Goal: Use online tool/utility: Utilize a website feature to perform a specific function

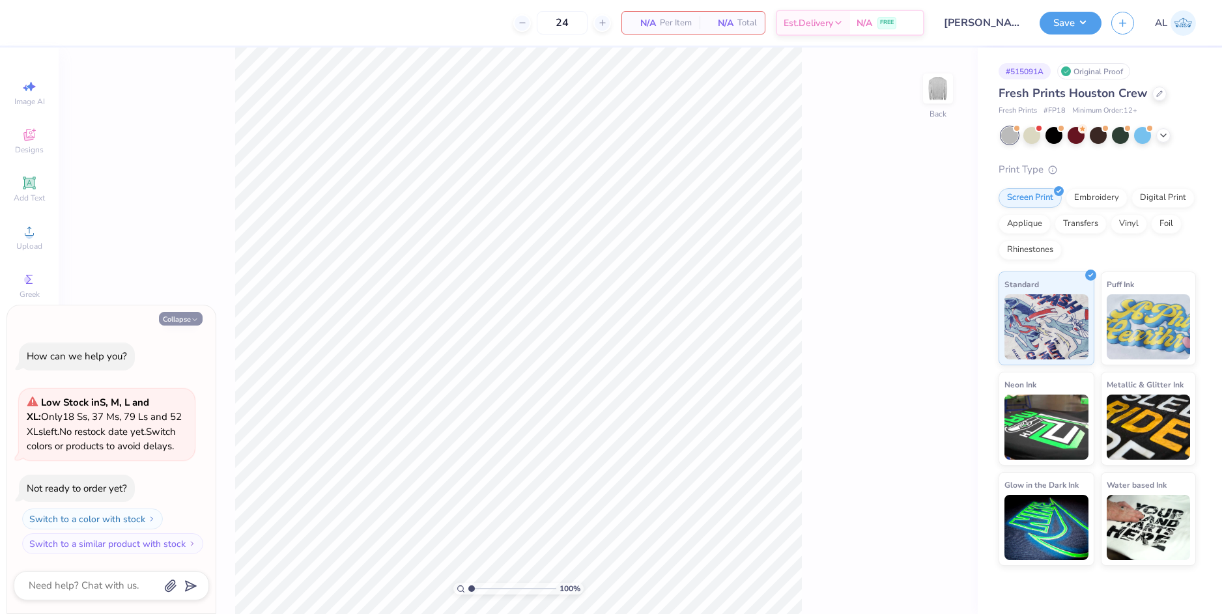
click at [173, 317] on button "Collapse" at bounding box center [181, 319] width 44 height 14
type textarea "x"
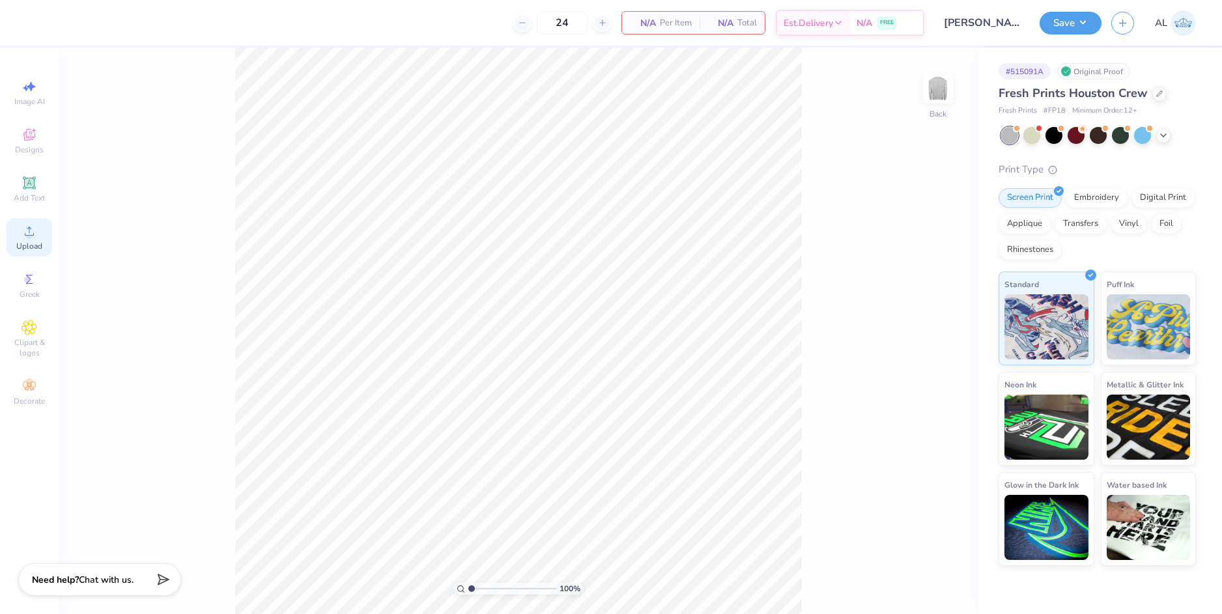
click at [31, 238] on circle at bounding box center [28, 235] width 7 height 7
click at [35, 230] on icon at bounding box center [29, 231] width 16 height 16
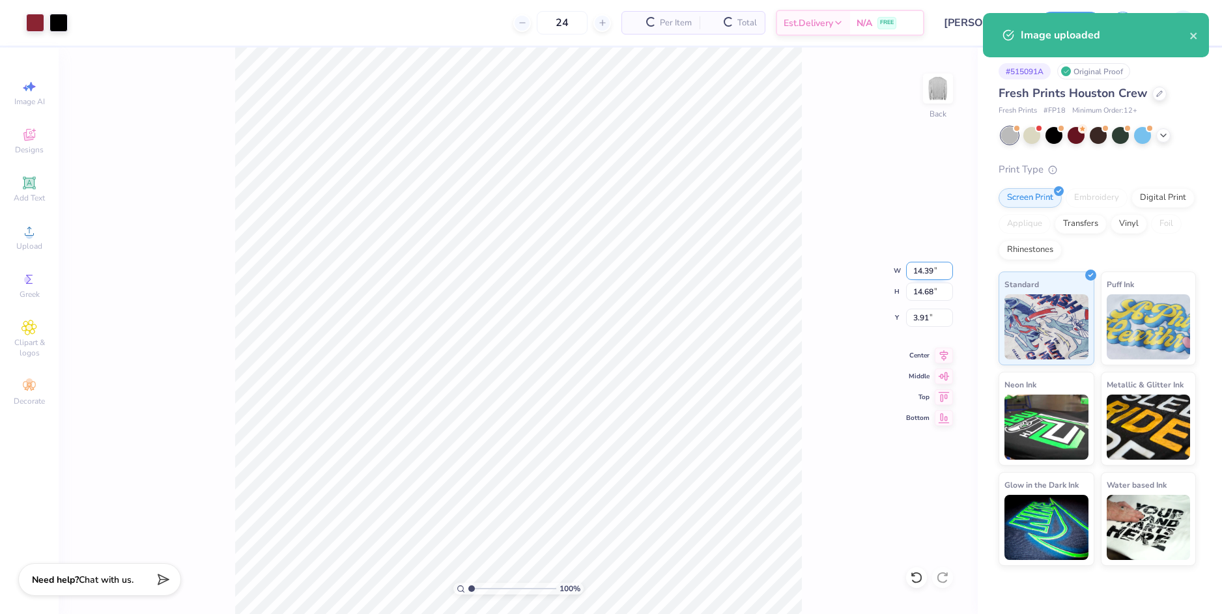
click at [922, 268] on input "14.39" at bounding box center [929, 271] width 47 height 18
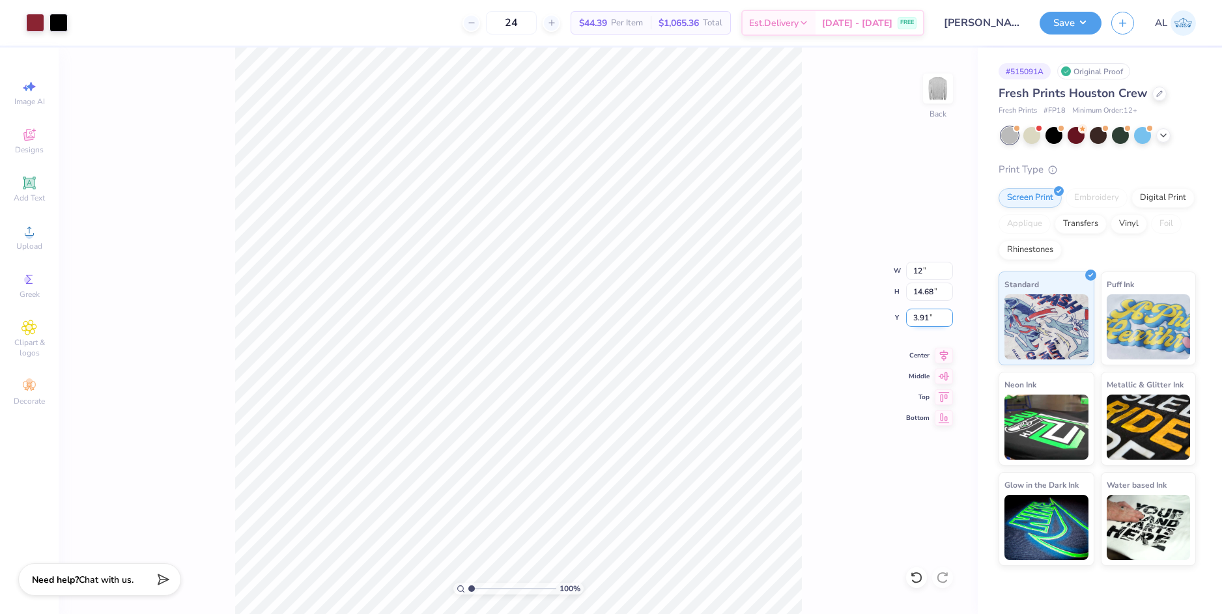
click at [924, 315] on input "3.91" at bounding box center [929, 318] width 47 height 18
type input "12.00"
type input "12.24"
click at [922, 317] on input "5.13" at bounding box center [929, 318] width 47 height 18
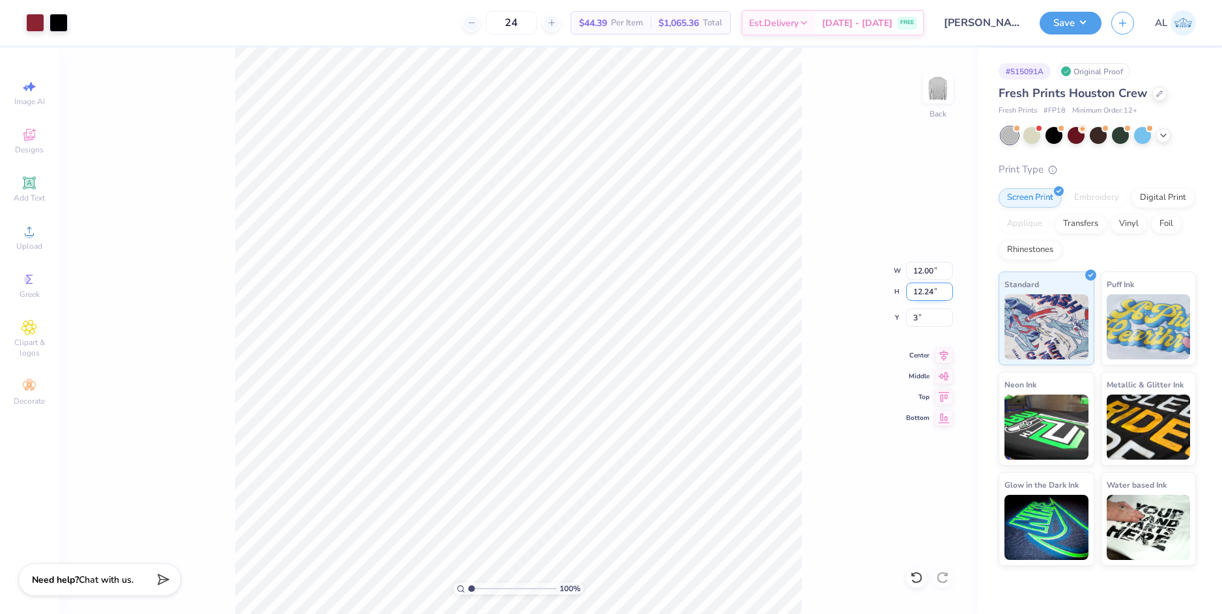
click at [918, 292] on input "12.24" at bounding box center [929, 292] width 47 height 18
type input "3.00"
click at [1051, 26] on button "Save" at bounding box center [1071, 21] width 62 height 23
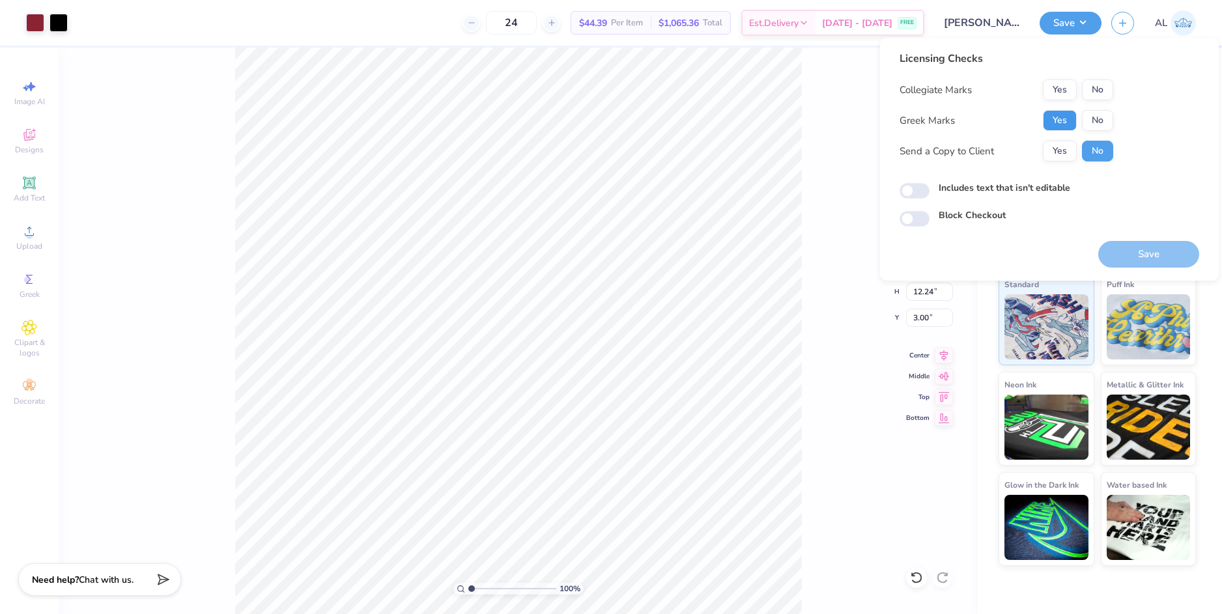
click at [1068, 129] on button "Yes" at bounding box center [1060, 120] width 34 height 21
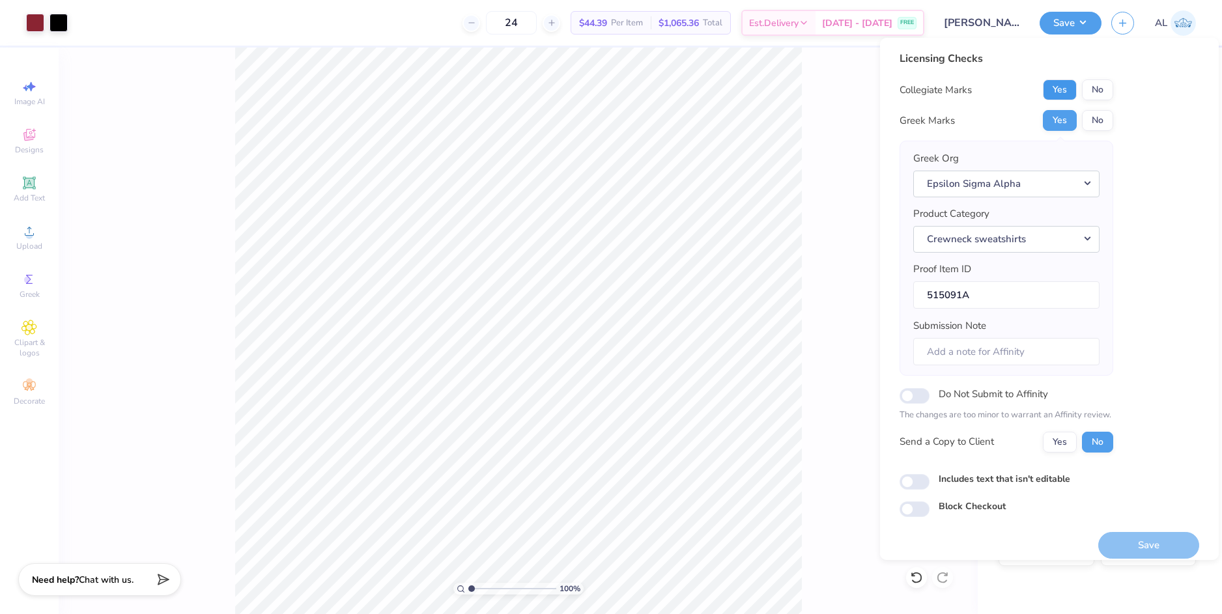
click at [1057, 94] on button "Yes" at bounding box center [1060, 89] width 34 height 21
click at [1054, 444] on button "Yes" at bounding box center [1060, 442] width 34 height 21
click at [1127, 531] on div "Save" at bounding box center [1148, 537] width 101 height 41
click at [1136, 555] on button "Save" at bounding box center [1148, 545] width 101 height 27
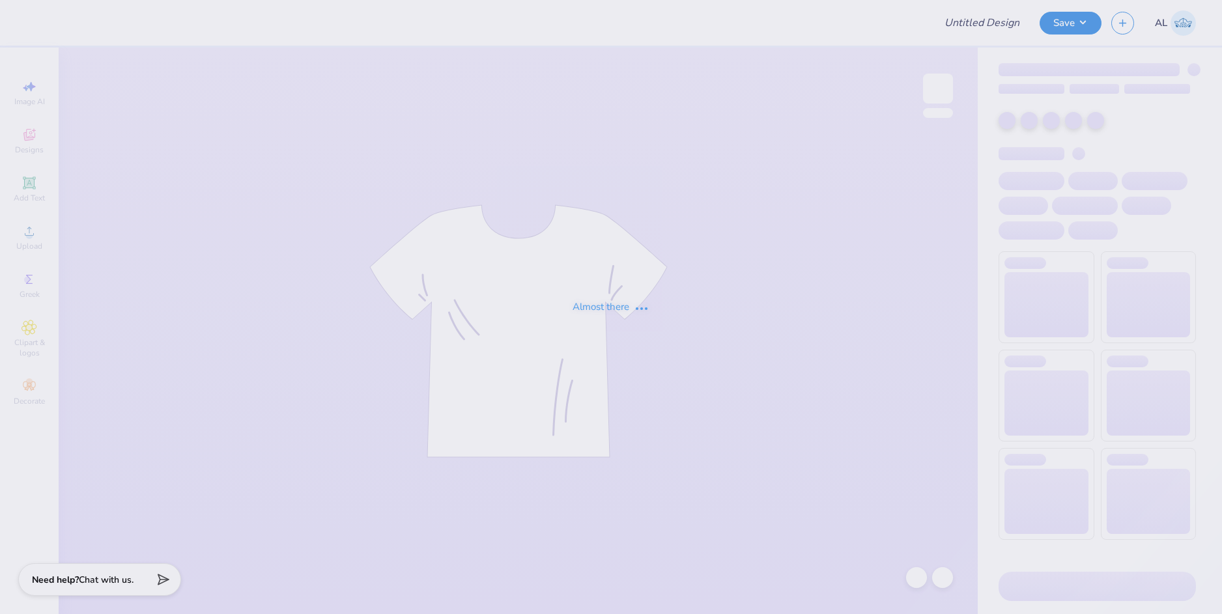
type input "General Merch"
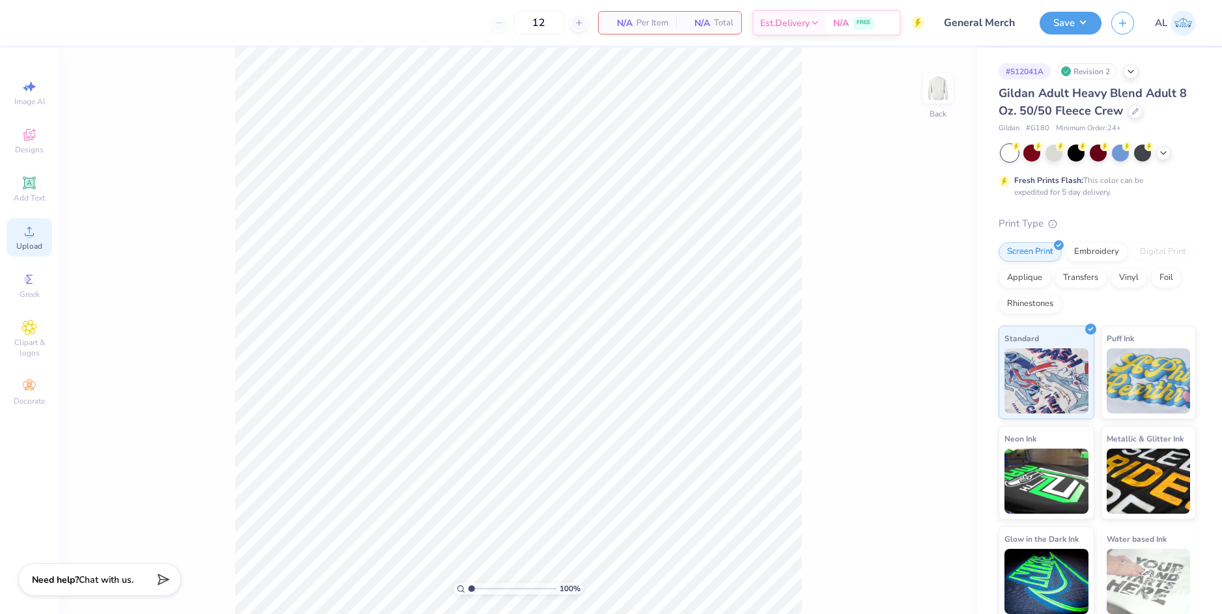
click at [38, 223] on div "Upload" at bounding box center [30, 237] width 46 height 38
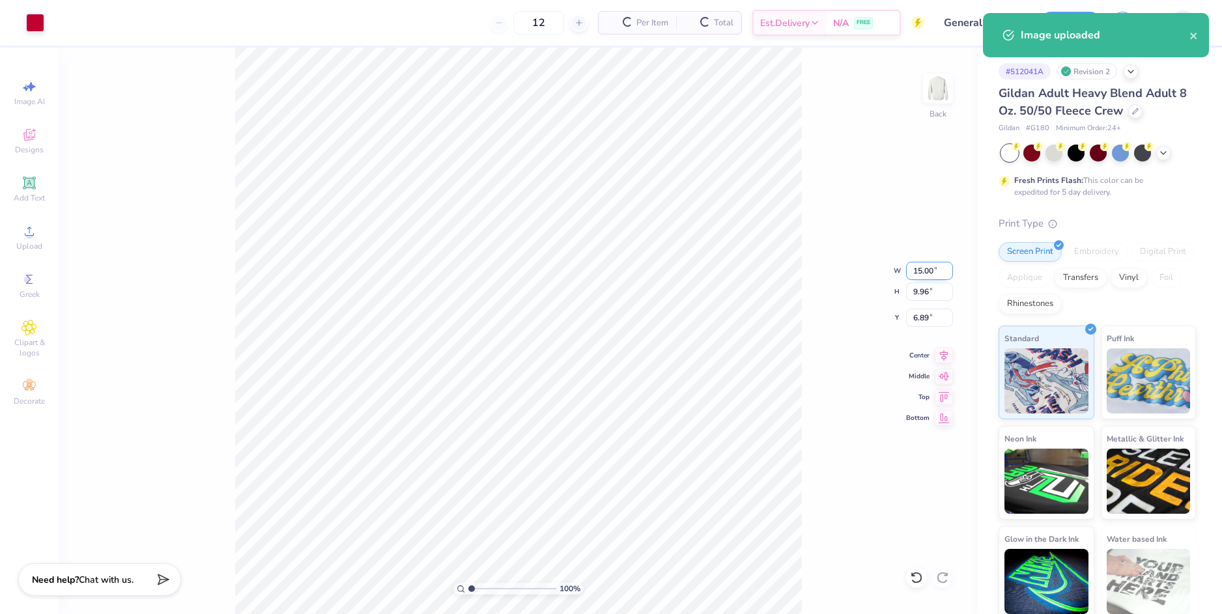
click at [929, 269] on input "15.00" at bounding box center [929, 271] width 47 height 18
click at [928, 269] on input "15.00" at bounding box center [929, 271] width 47 height 18
type input "3.50"
type input "2.32"
click at [927, 287] on input "2.32" at bounding box center [929, 292] width 47 height 18
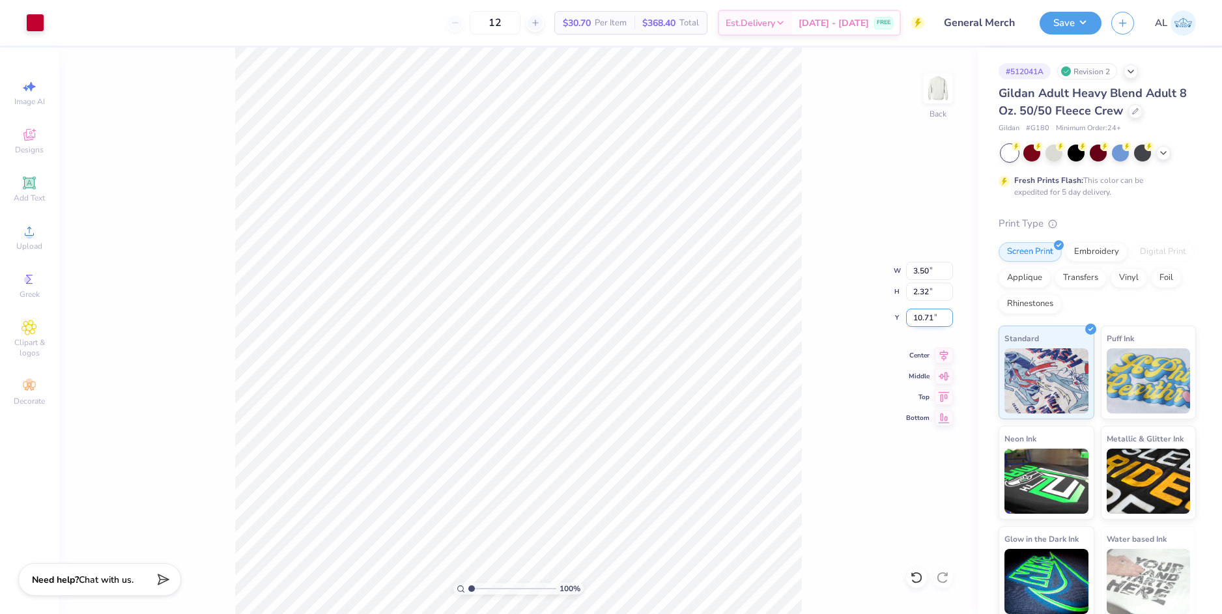
click at [922, 319] on input "10.71" at bounding box center [929, 318] width 47 height 18
type input "3.00"
click at [923, 292] on input "2.32" at bounding box center [929, 292] width 47 height 18
click at [929, 88] on img at bounding box center [938, 89] width 52 height 52
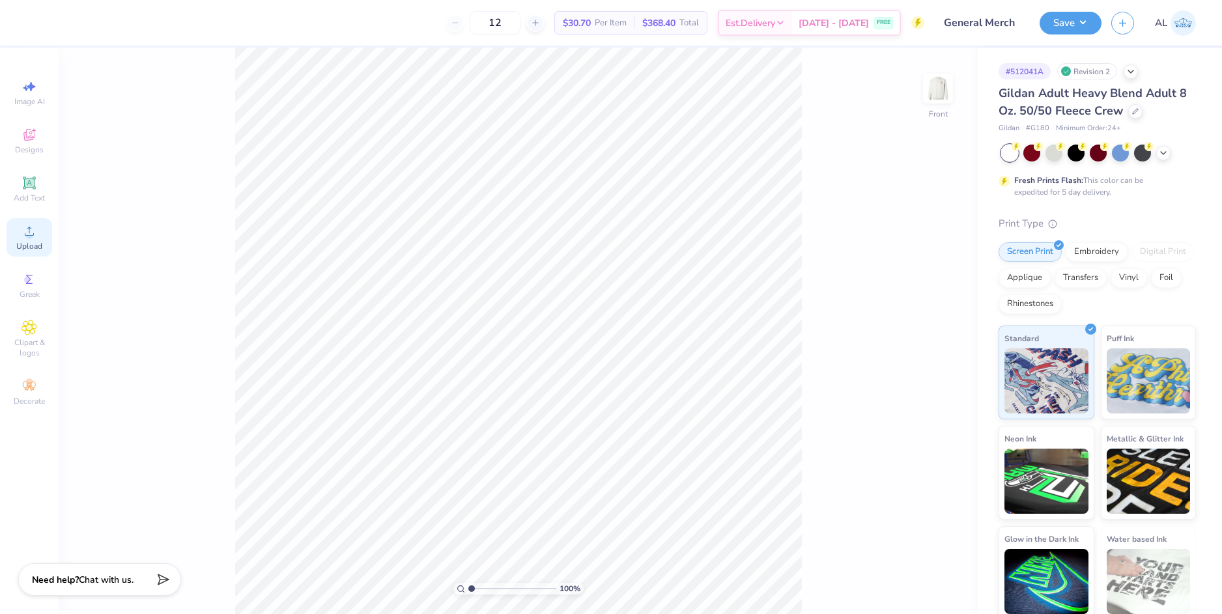
click at [24, 231] on icon at bounding box center [29, 231] width 16 height 16
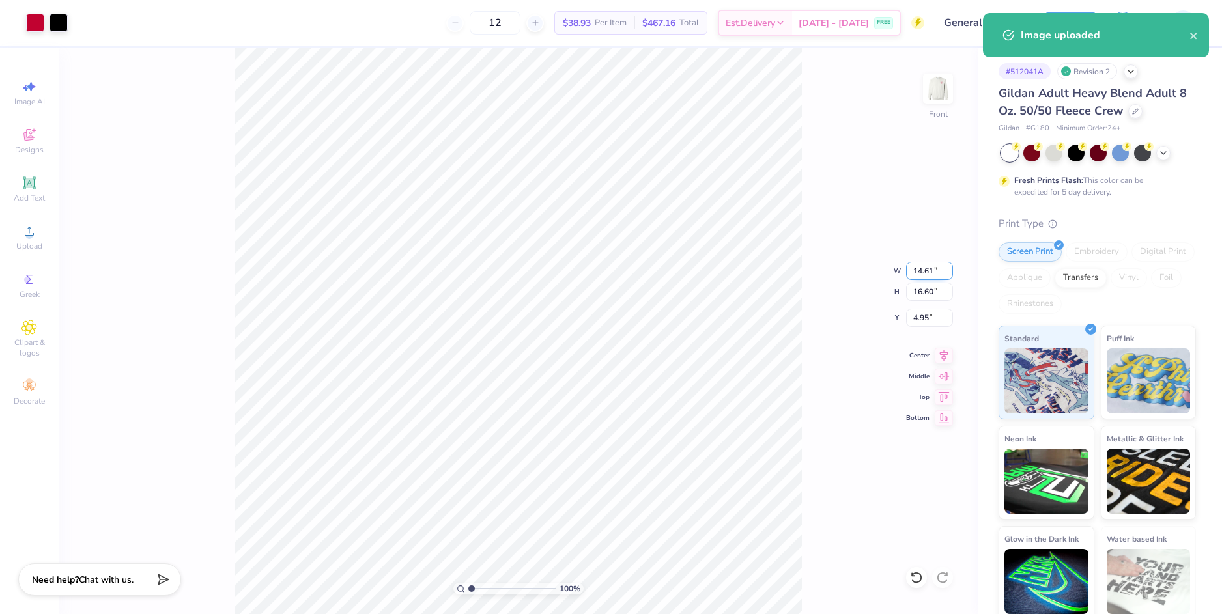
click at [921, 270] on input "14.61" at bounding box center [929, 271] width 47 height 18
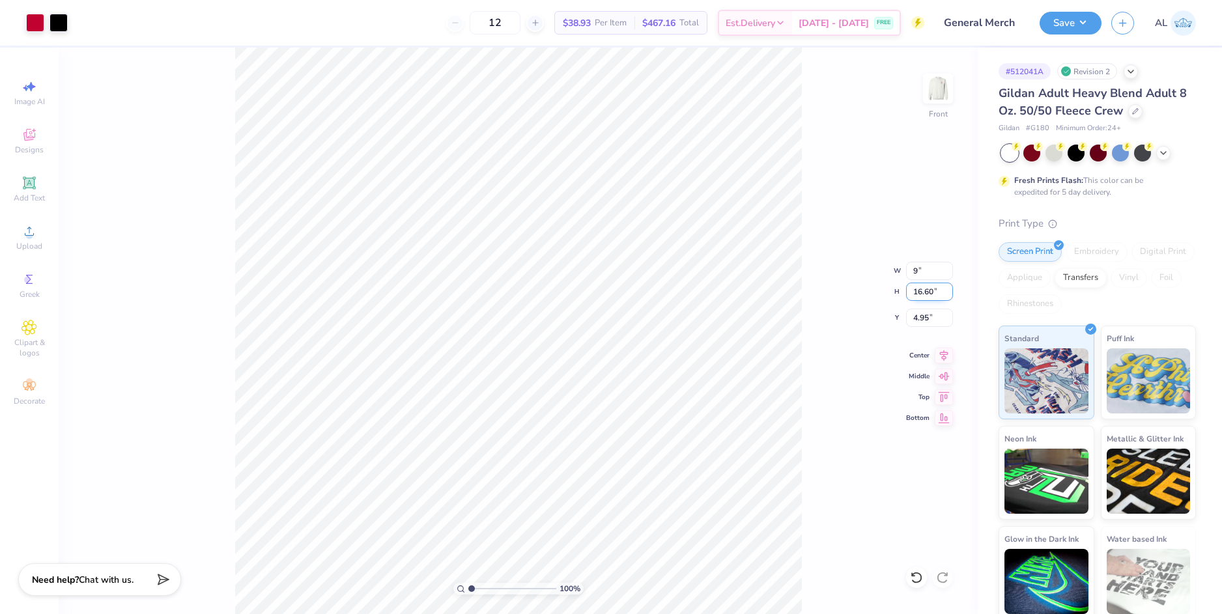
click at [925, 294] on input "16.60" at bounding box center [929, 292] width 47 height 18
type input "9.00"
type input "10.22"
click at [923, 319] on input "8.14" at bounding box center [929, 318] width 47 height 18
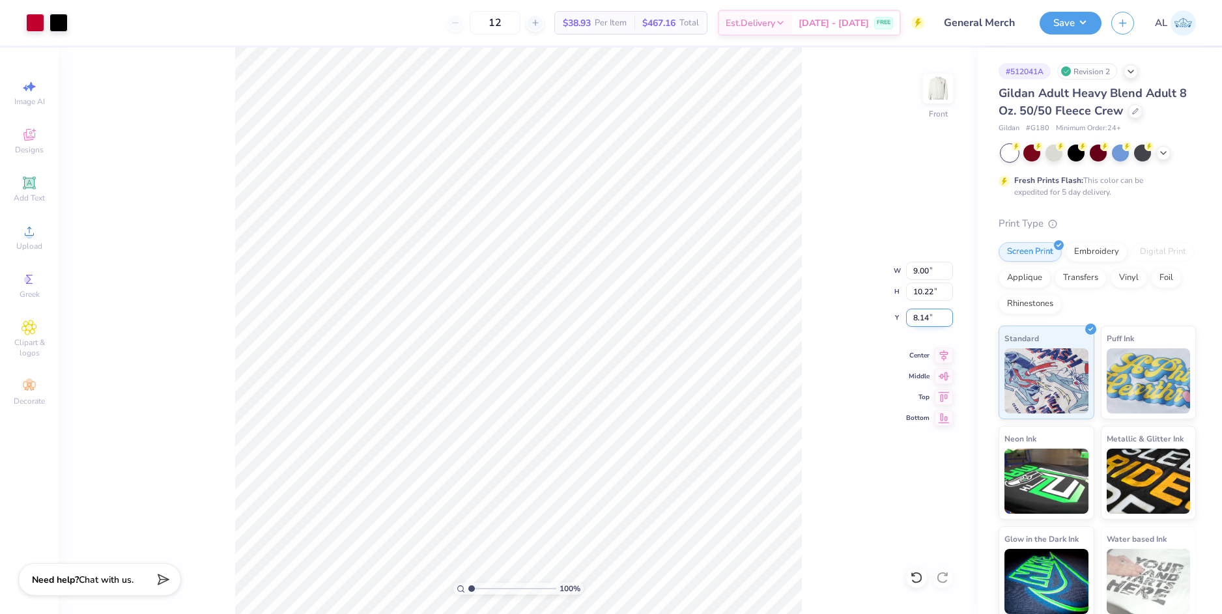
click at [923, 319] on input "8.14" at bounding box center [929, 318] width 47 height 18
click at [924, 296] on input "10.22" at bounding box center [929, 292] width 47 height 18
type input "3.00"
click at [924, 272] on input "9.00" at bounding box center [929, 271] width 47 height 18
click at [924, 271] on input "9.00" at bounding box center [929, 271] width 47 height 18
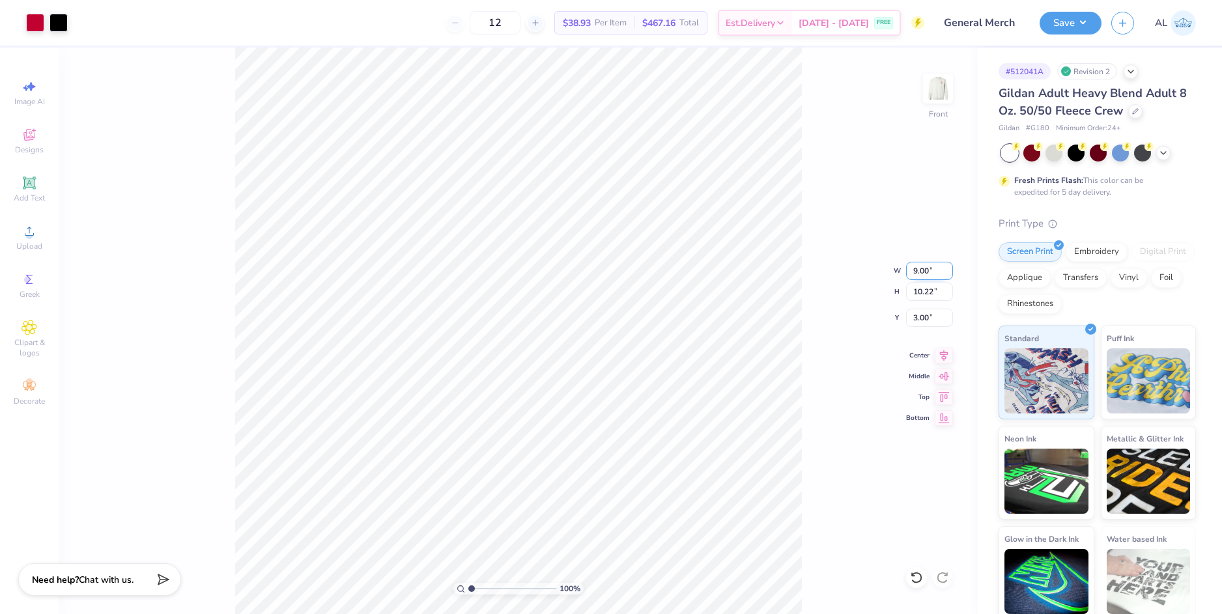
click at [924, 271] on input "9.00" at bounding box center [929, 271] width 47 height 18
click at [923, 315] on input "3.00" at bounding box center [929, 318] width 47 height 18
type input "10.00"
type input "11.36"
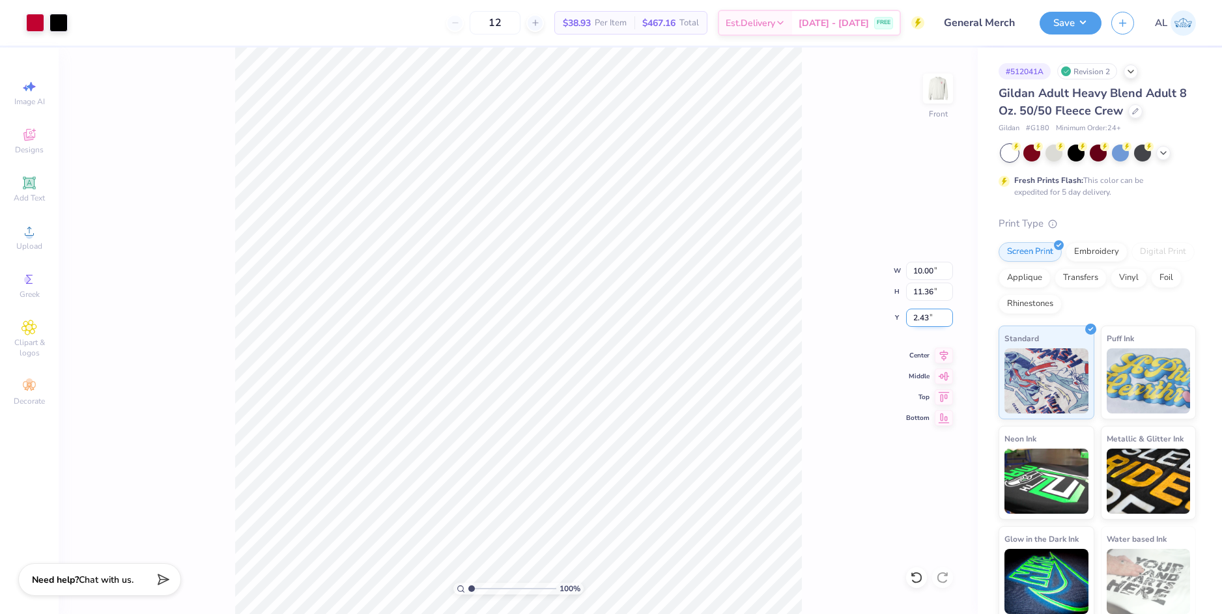
click at [920, 315] on input "2.43" at bounding box center [929, 318] width 47 height 18
click at [924, 287] on input "11.36" at bounding box center [929, 292] width 47 height 18
type input "3.00"
click at [922, 271] on input "10.00" at bounding box center [929, 271] width 47 height 18
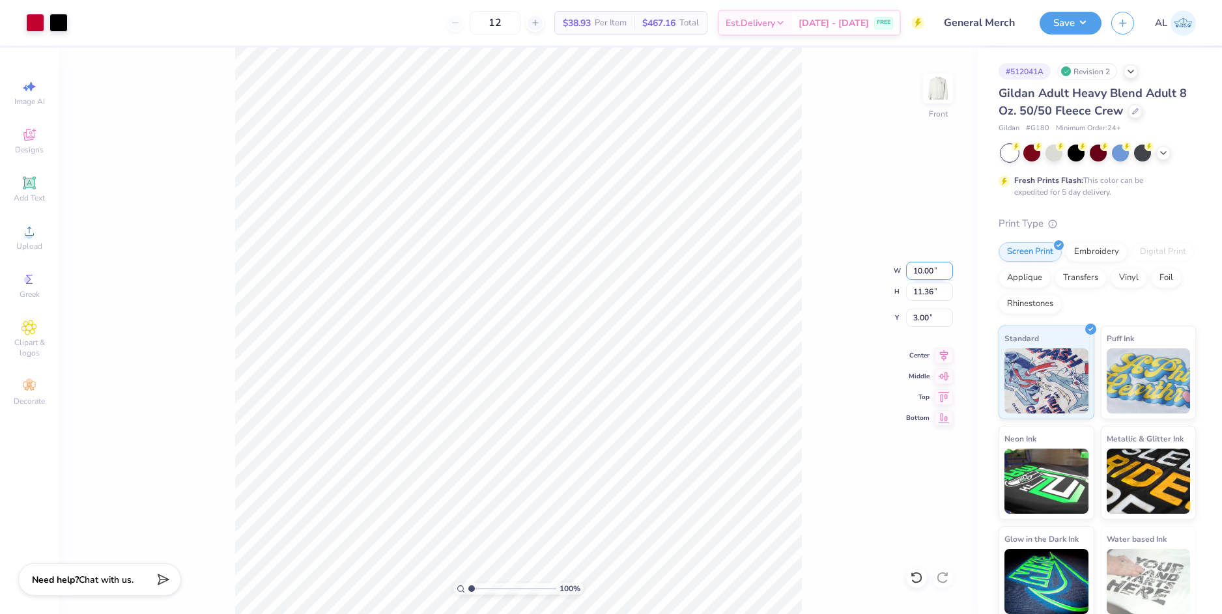
click at [922, 271] on input "10.00" at bounding box center [929, 271] width 47 height 18
click at [924, 319] on input "3.00" at bounding box center [929, 318] width 47 height 18
type input "12.00"
type input "13.63"
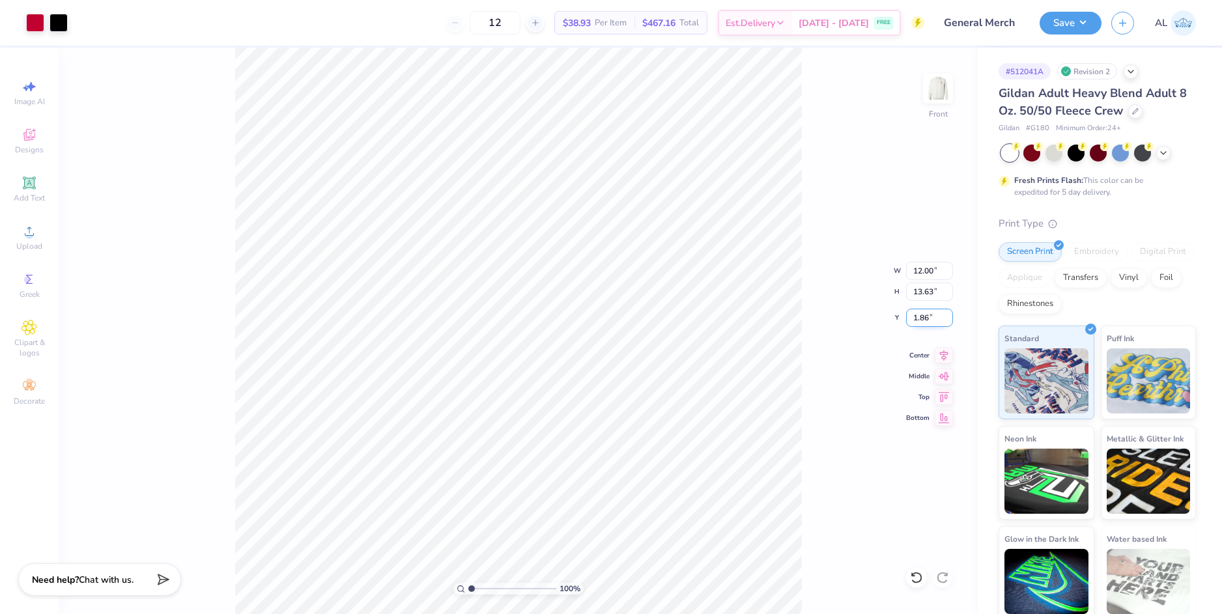
click at [924, 317] on input "1.86" at bounding box center [929, 318] width 47 height 18
click at [920, 290] on input "13.63" at bounding box center [929, 292] width 47 height 18
type input "3.00"
click at [933, 89] on img at bounding box center [938, 89] width 52 height 52
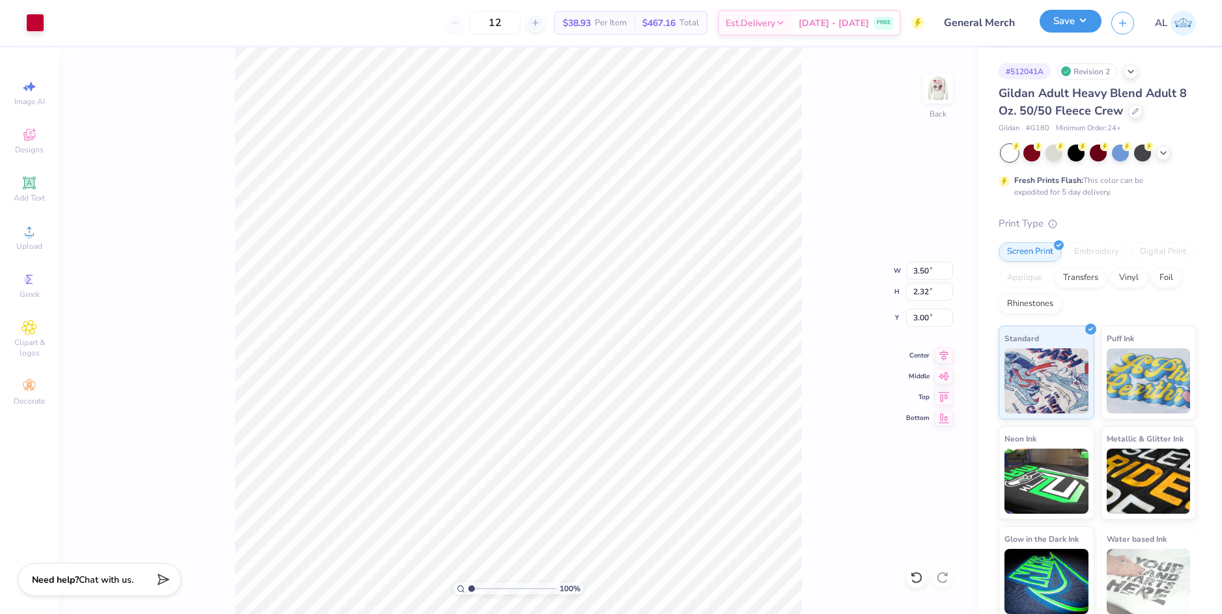
click at [1050, 26] on button "Save" at bounding box center [1071, 21] width 62 height 23
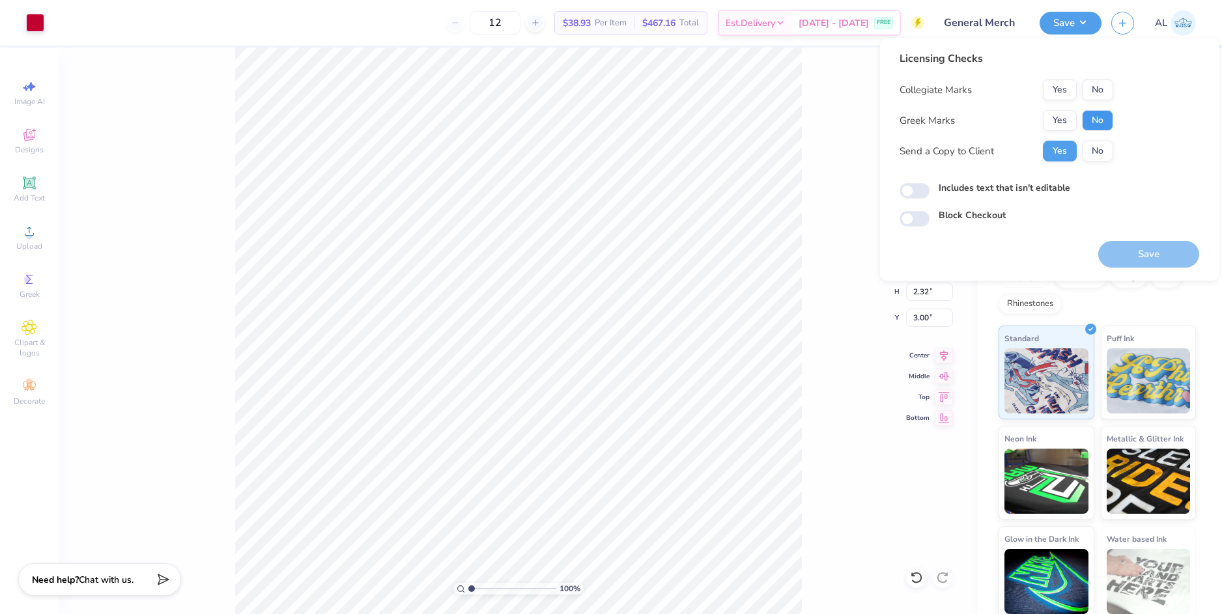
click at [1103, 117] on button "No" at bounding box center [1097, 120] width 31 height 21
click at [1104, 98] on button "No" at bounding box center [1097, 89] width 31 height 21
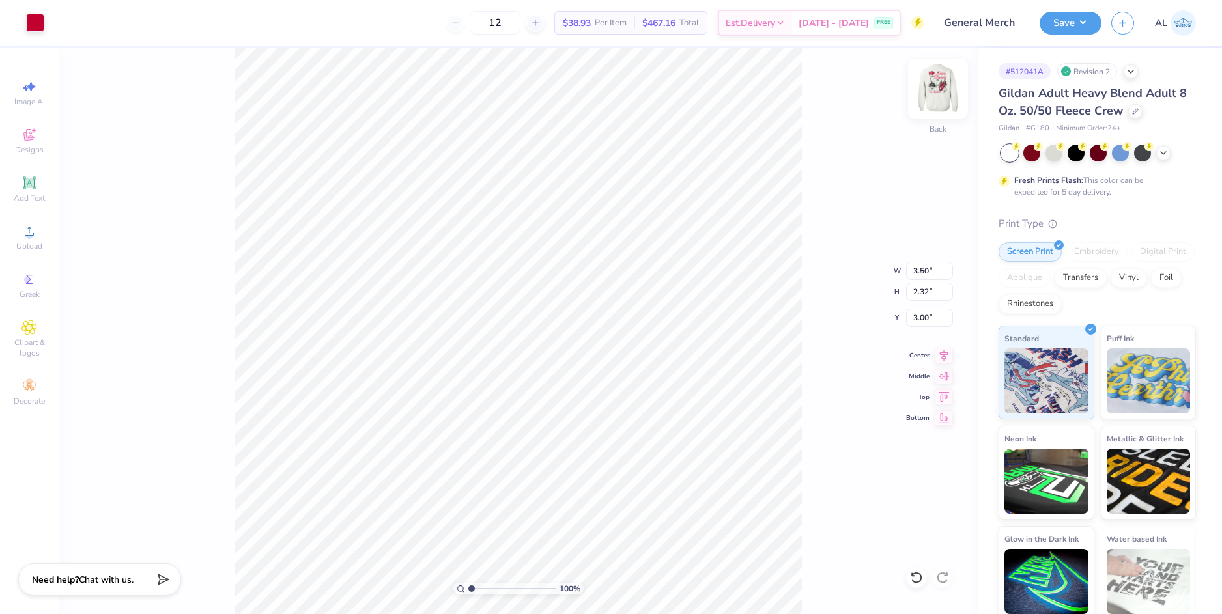
click at [943, 102] on img at bounding box center [938, 89] width 52 height 52
click at [939, 100] on img at bounding box center [938, 89] width 52 height 52
click at [1068, 31] on button "Save" at bounding box center [1071, 21] width 62 height 23
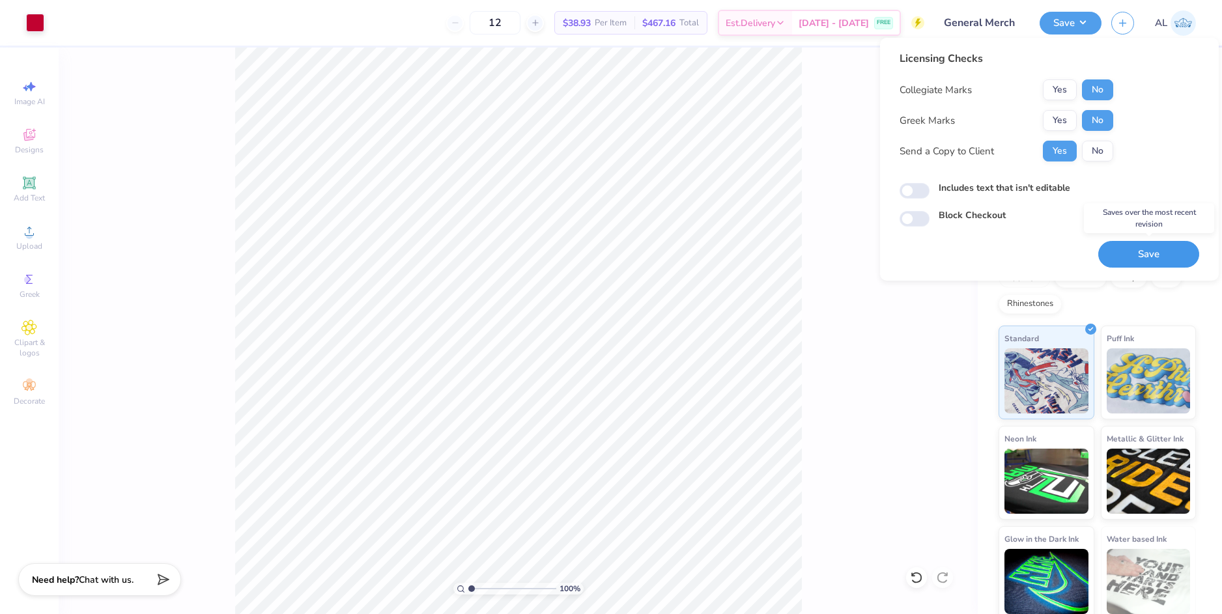
click at [1141, 256] on button "Save" at bounding box center [1148, 254] width 101 height 27
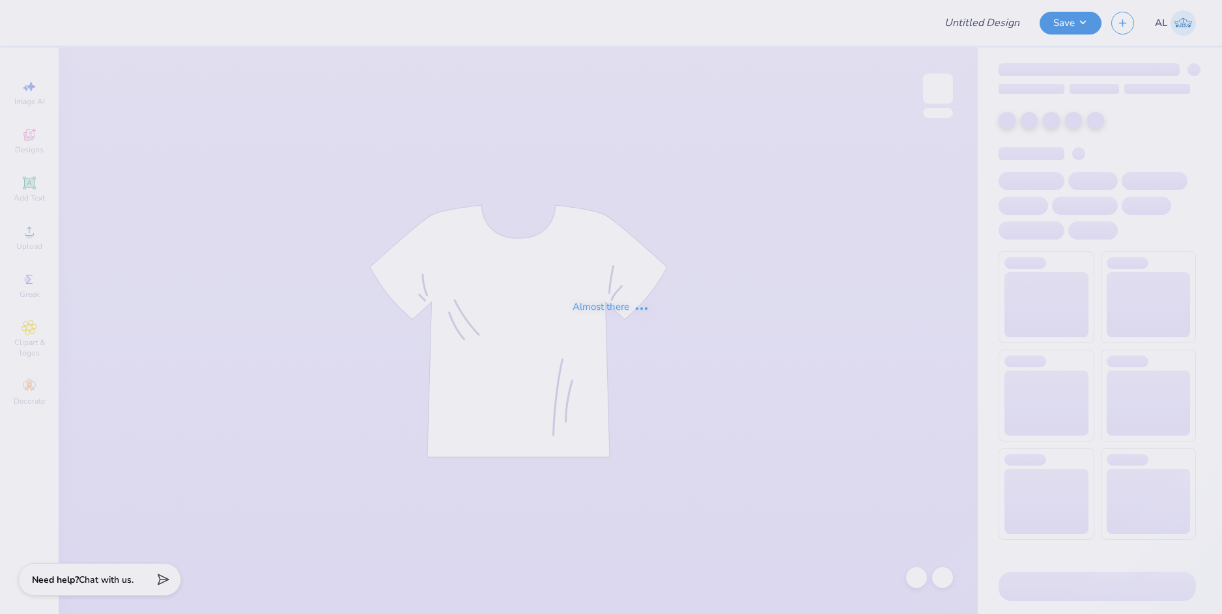
type input "Pi Beta Phi Shirt"
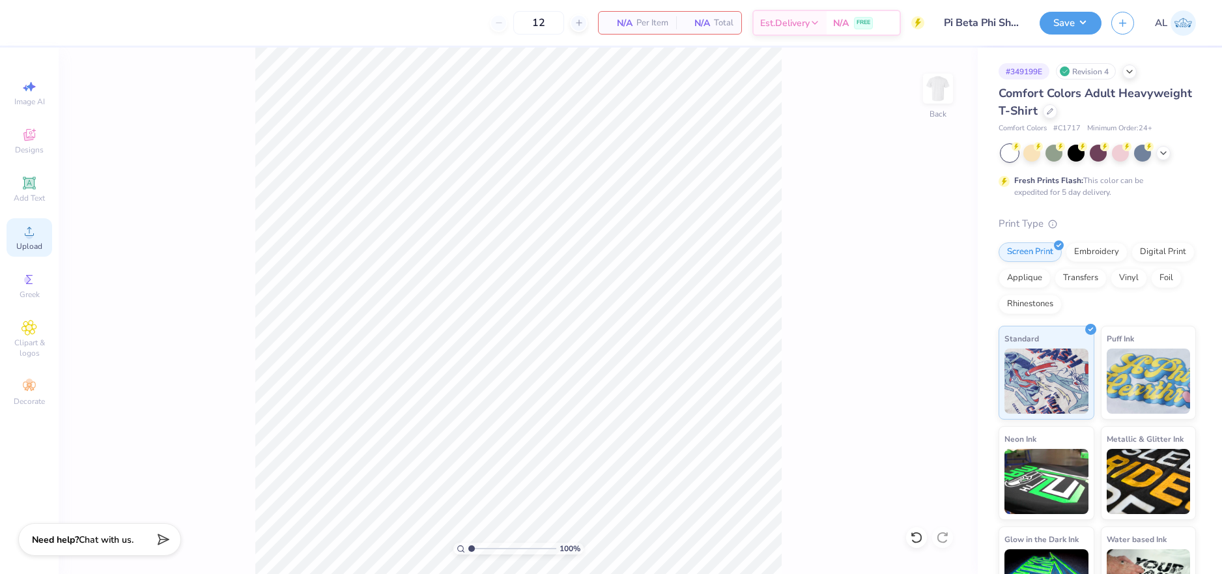
click at [35, 235] on icon at bounding box center [29, 231] width 16 height 16
click at [29, 229] on icon at bounding box center [29, 231] width 16 height 16
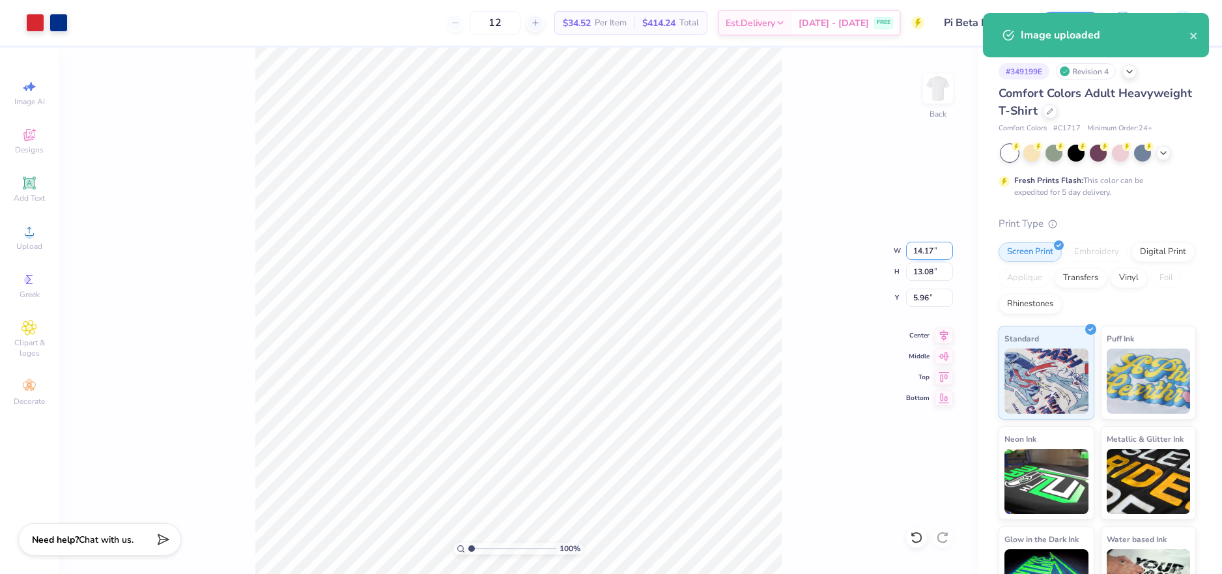
click at [924, 253] on input "14.17" at bounding box center [929, 251] width 47 height 18
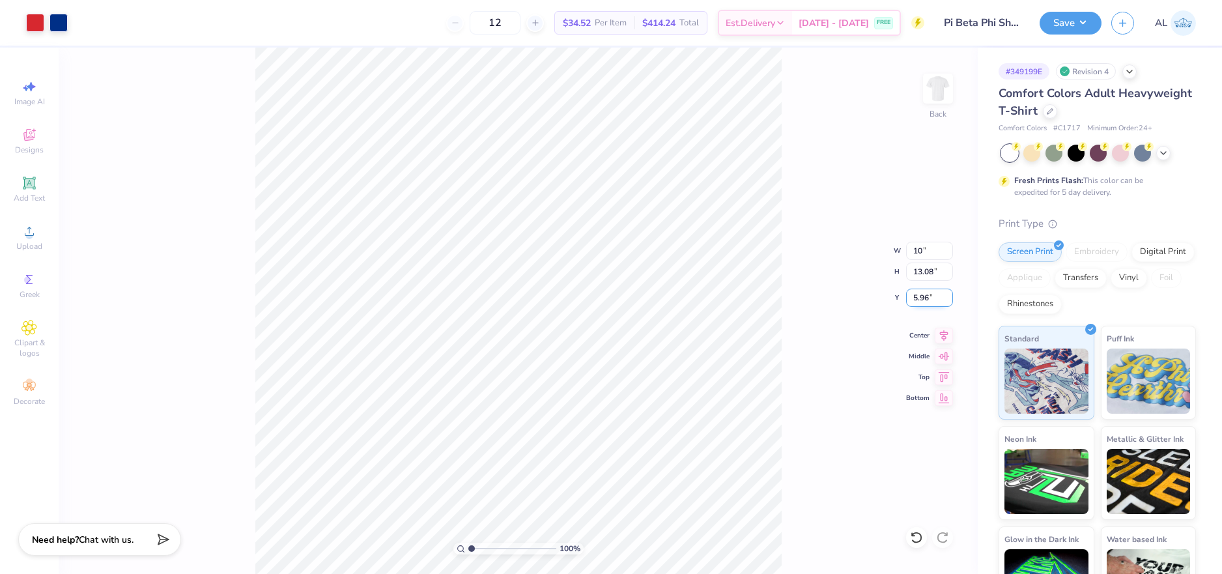
click at [922, 297] on input "5.96" at bounding box center [929, 298] width 47 height 18
type input "10.00"
type input "9.23"
click at [922, 297] on input "7.88" at bounding box center [929, 298] width 47 height 18
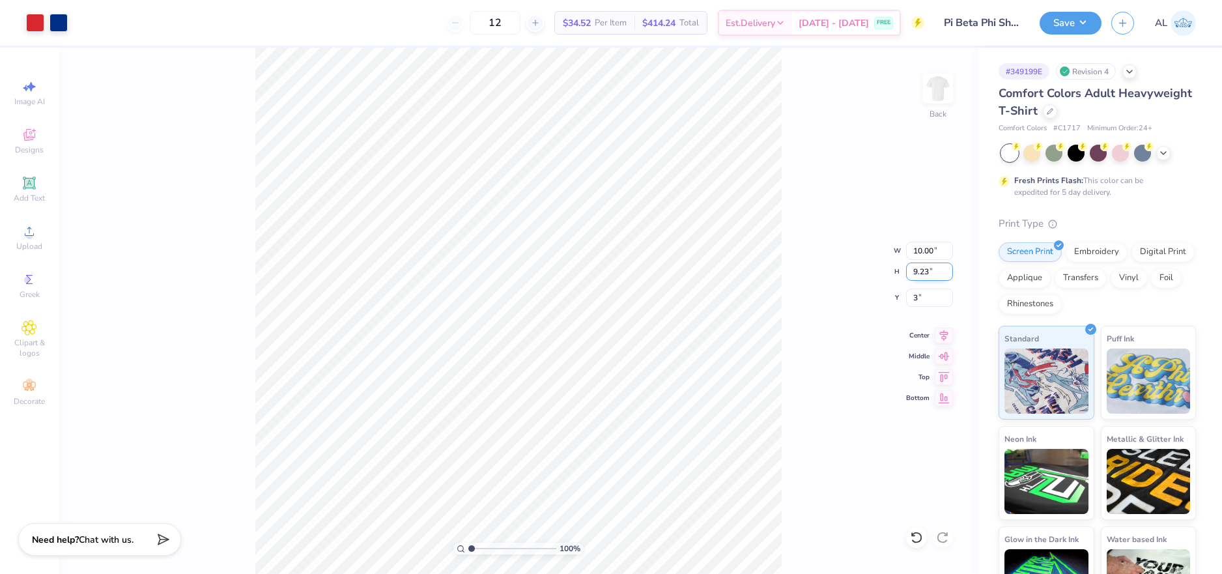
click at [925, 272] on input "9.23" at bounding box center [929, 271] width 47 height 18
type input "3.00"
type input "UNIVERSITY OF MEXICO"
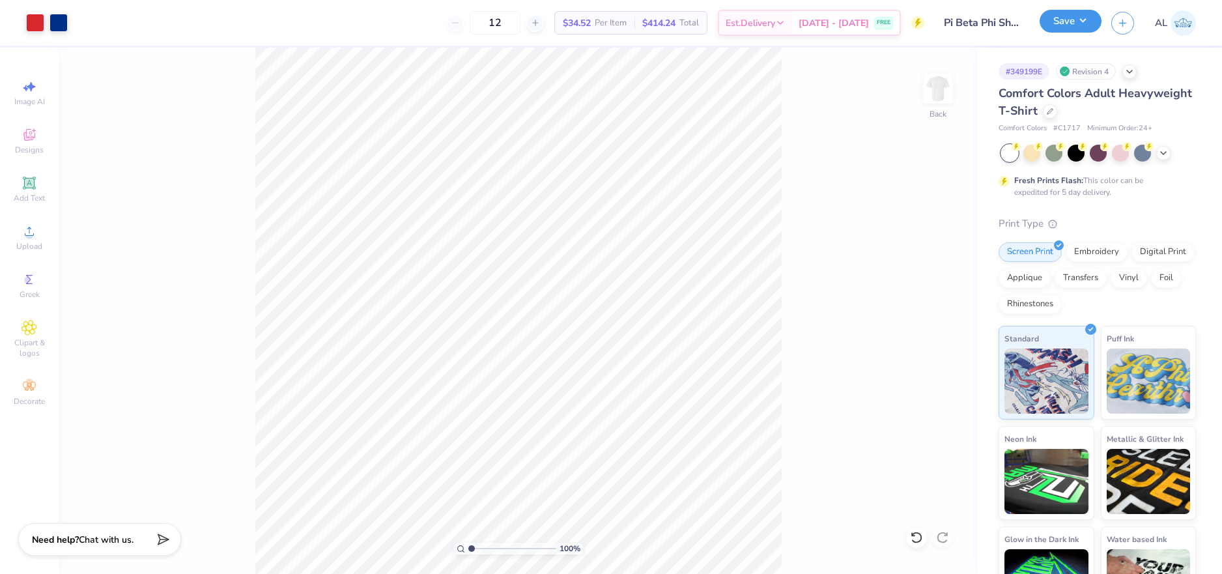
click at [1098, 24] on button "Save" at bounding box center [1071, 21] width 62 height 23
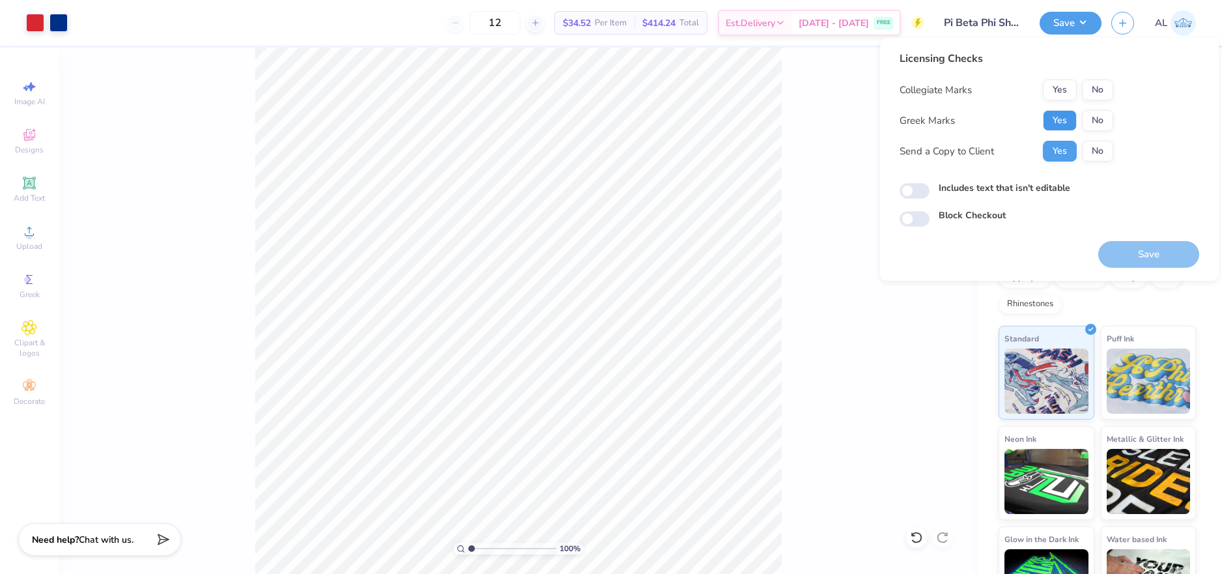
click at [1066, 122] on button "Yes" at bounding box center [1060, 120] width 34 height 21
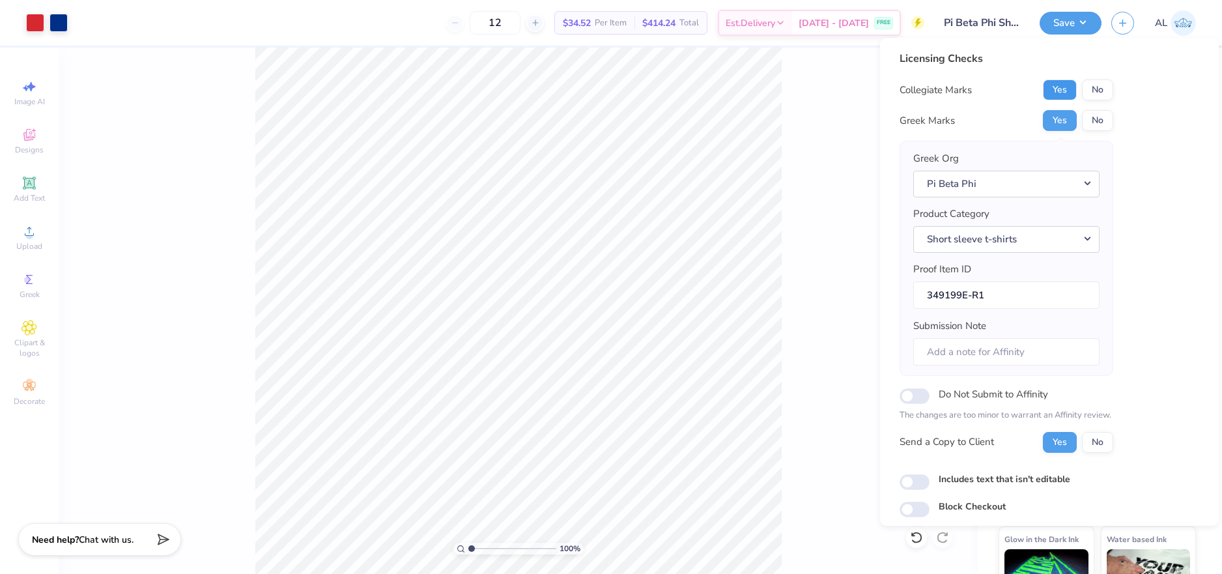
click at [1065, 94] on button "Yes" at bounding box center [1060, 89] width 34 height 21
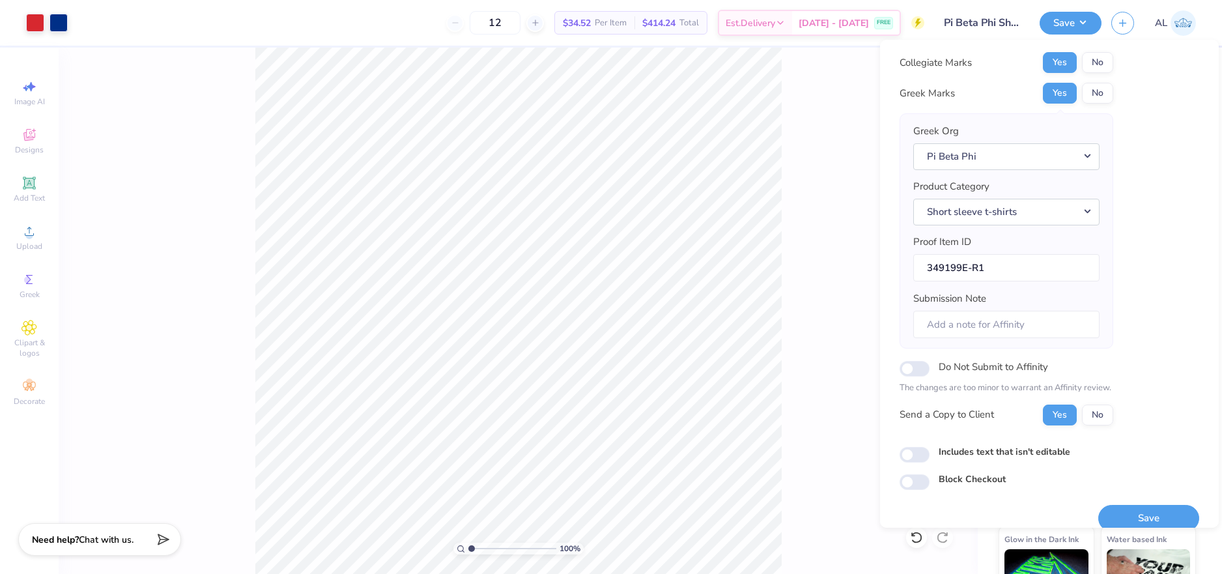
scroll to position [46, 0]
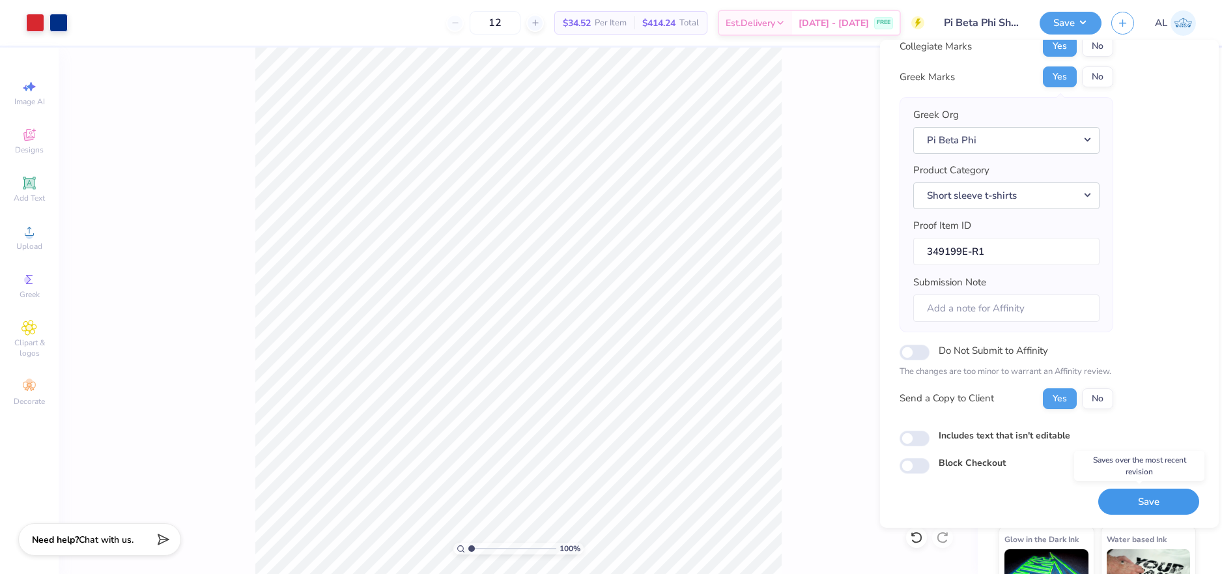
click at [1118, 497] on button "Save" at bounding box center [1148, 501] width 101 height 27
